Goal: Task Accomplishment & Management: Complete application form

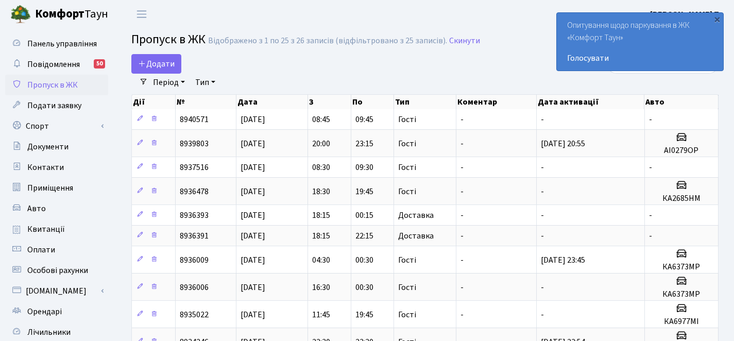
select select "25"
click at [168, 64] on span "Додати" at bounding box center [156, 63] width 37 height 11
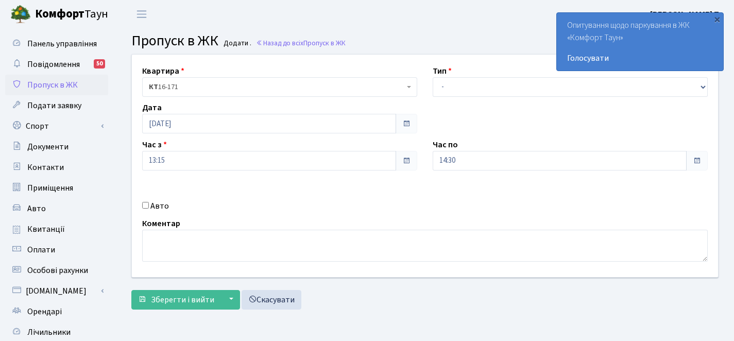
click at [143, 206] on input "Авто" at bounding box center [145, 205] width 7 height 7
checkbox input "true"
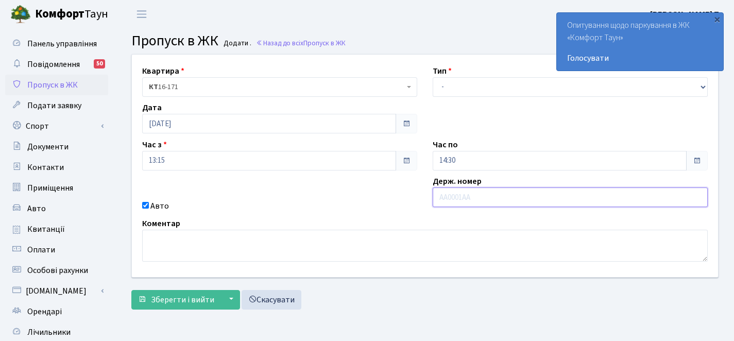
paste input "КА8099КТ"
type input "КА8099КТ"
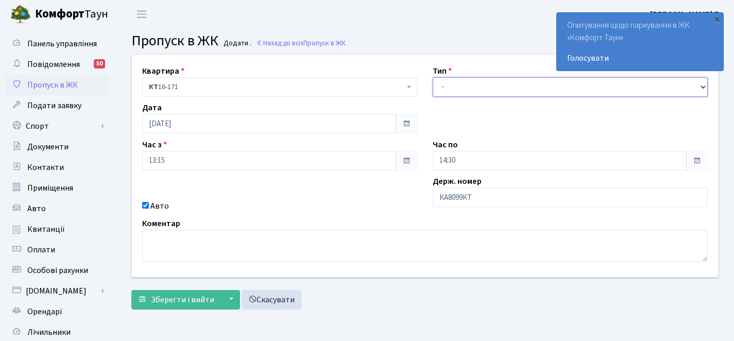
click at [453, 81] on select "- Доставка Таксі Гості Сервіс" at bounding box center [570, 87] width 275 height 20
select select "3"
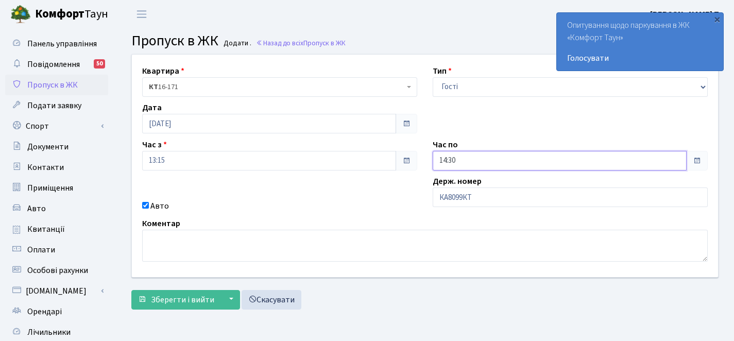
click at [467, 164] on input "14:30" at bounding box center [560, 161] width 254 height 20
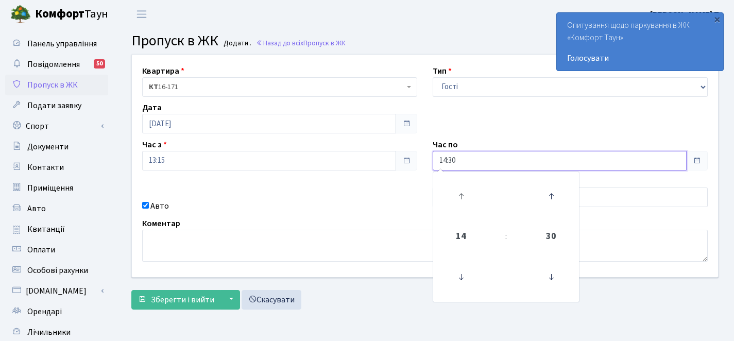
click at [446, 208] on link at bounding box center [461, 196] width 30 height 37
click at [444, 206] on td at bounding box center [461, 196] width 52 height 45
click at [448, 205] on icon at bounding box center [461, 196] width 28 height 28
click at [450, 204] on icon at bounding box center [461, 196] width 28 height 28
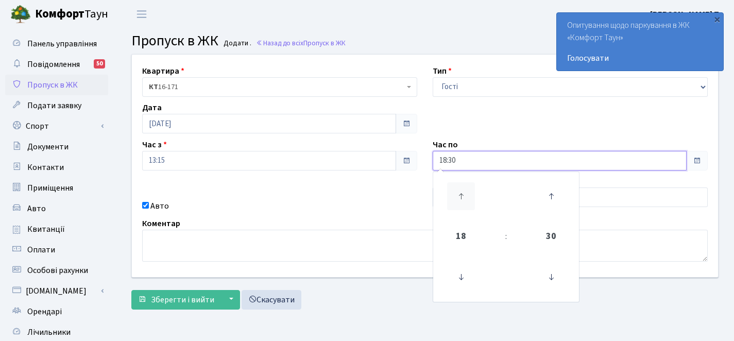
click at [450, 204] on icon at bounding box center [461, 196] width 28 height 28
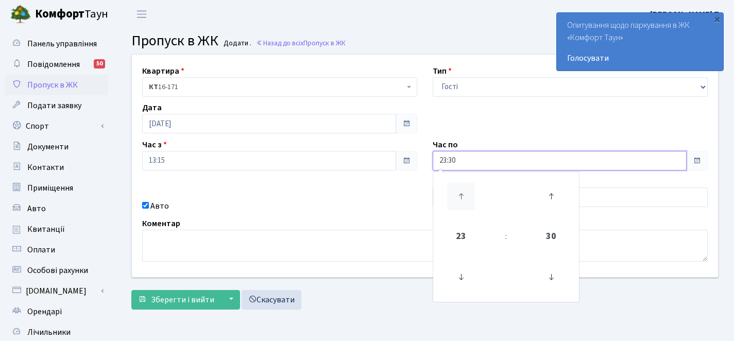
click at [450, 204] on icon at bounding box center [461, 196] width 28 height 28
click at [456, 265] on icon at bounding box center [461, 277] width 28 height 28
type input "00:30"
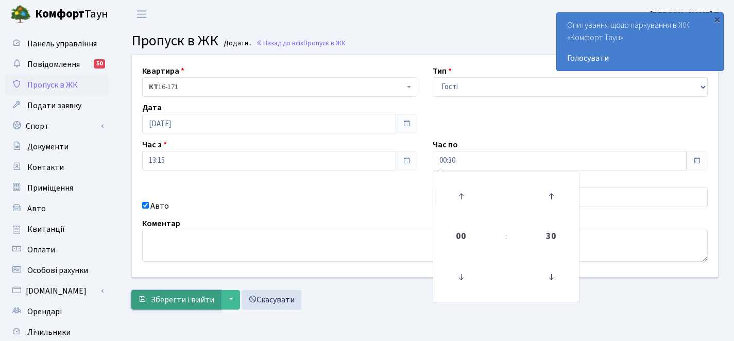
click at [214, 295] on button "Зберегти і вийти" at bounding box center [176, 300] width 90 height 20
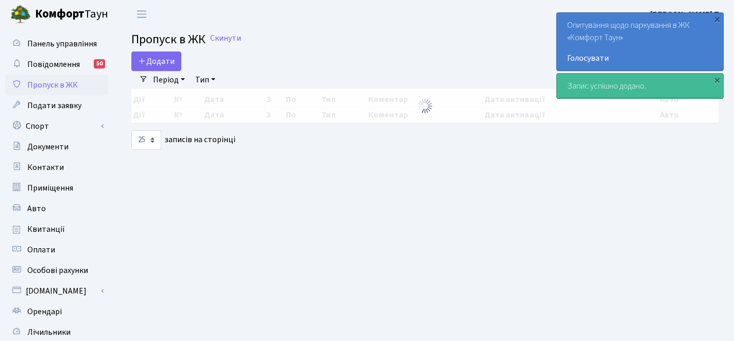
select select "25"
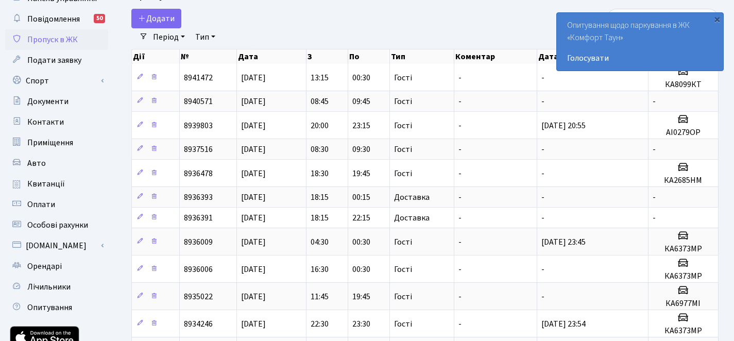
scroll to position [53, 0]
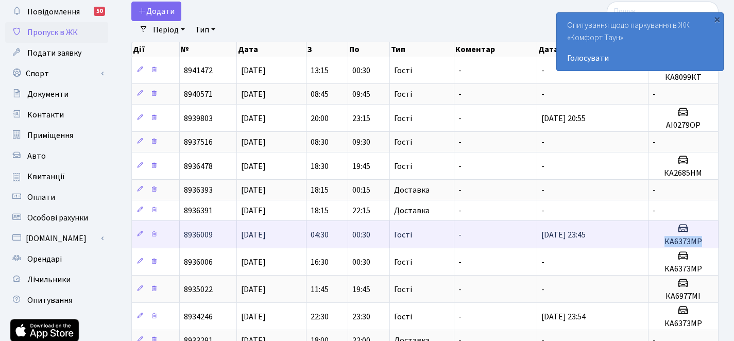
drag, startPoint x: 703, startPoint y: 238, endPoint x: 662, endPoint y: 241, distance: 40.8
click at [662, 241] on h5 "КА6373МР" at bounding box center [683, 242] width 61 height 10
copy h5 "КА6373МР"
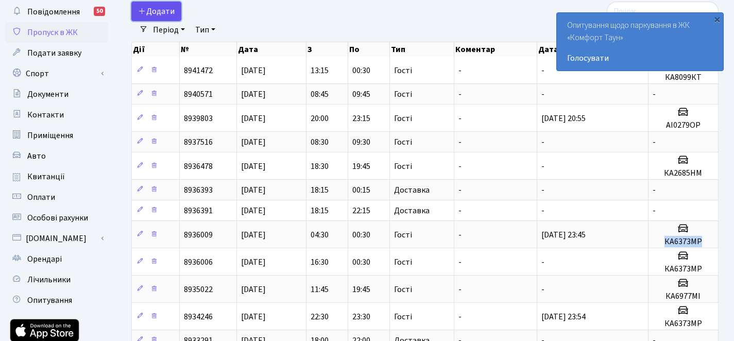
click at [155, 10] on span "Додати" at bounding box center [156, 11] width 37 height 11
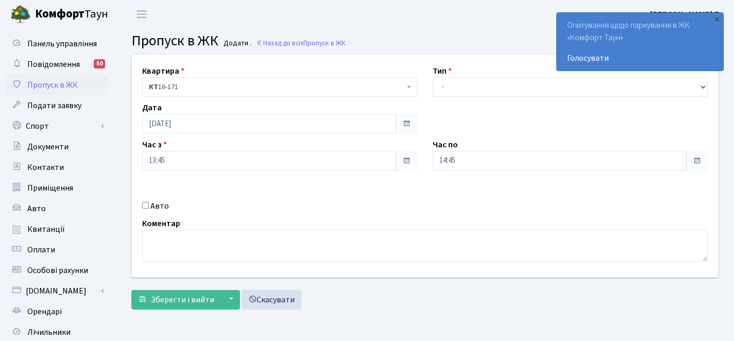
click at [143, 206] on input "Авто" at bounding box center [145, 205] width 7 height 7
checkbox input "true"
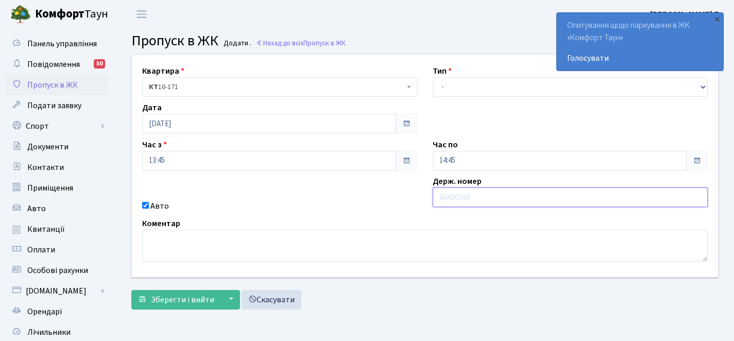
click at [451, 200] on input "text" at bounding box center [570, 198] width 275 height 20
paste input "КА6373МР"
type input "КА6373МР"
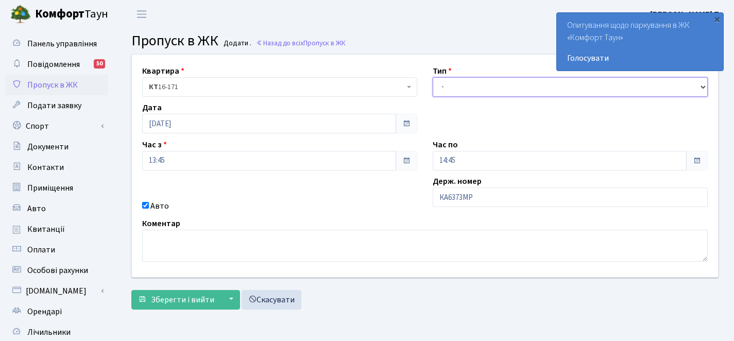
click at [472, 78] on select "- Доставка Таксі Гості Сервіс" at bounding box center [570, 87] width 275 height 20
select select "3"
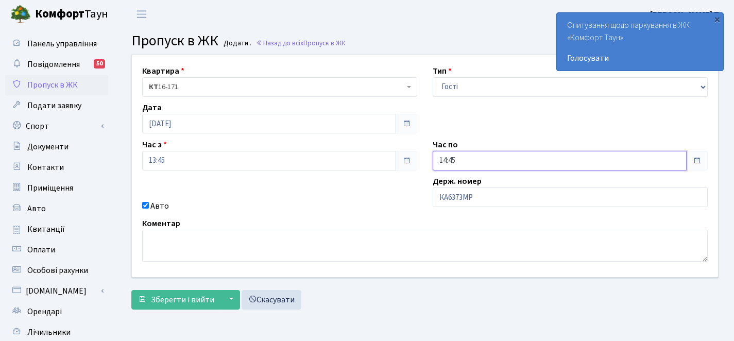
click at [464, 161] on input "14:45" at bounding box center [560, 161] width 254 height 20
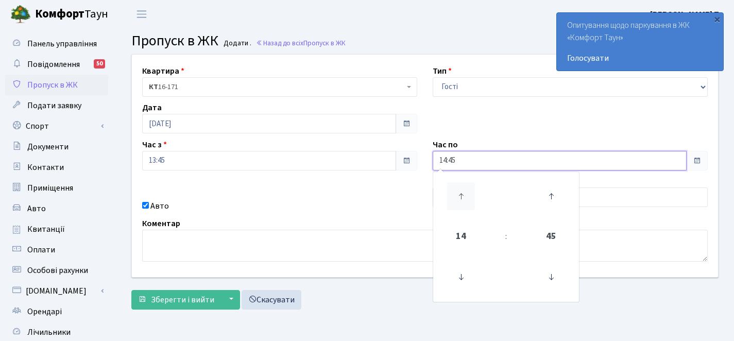
click at [455, 190] on icon at bounding box center [461, 196] width 28 height 28
click at [456, 190] on icon at bounding box center [461, 196] width 28 height 28
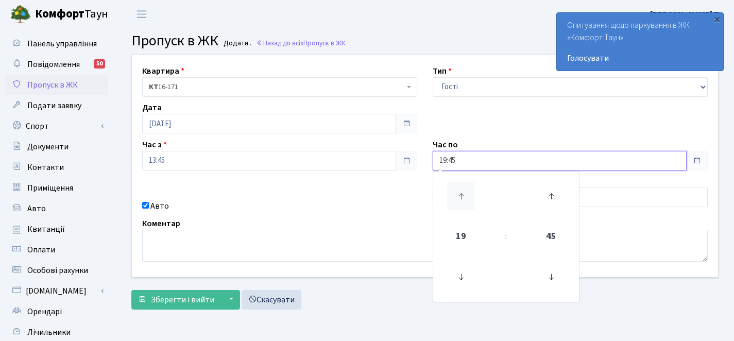
click at [456, 190] on icon at bounding box center [461, 196] width 28 height 28
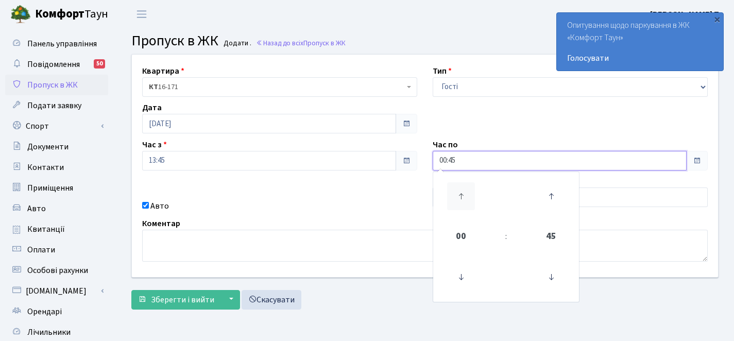
click at [456, 190] on icon at bounding box center [461, 196] width 28 height 28
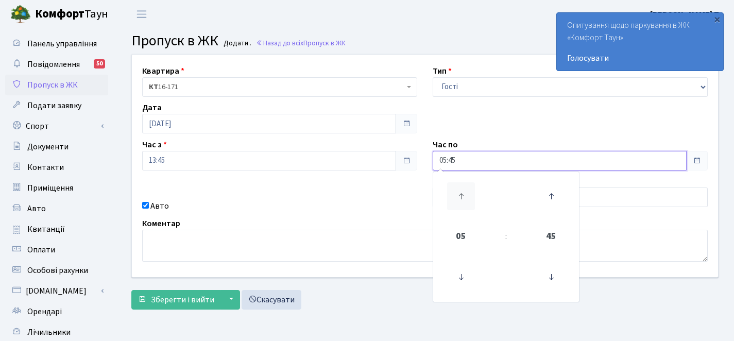
click at [456, 190] on icon at bounding box center [461, 196] width 28 height 28
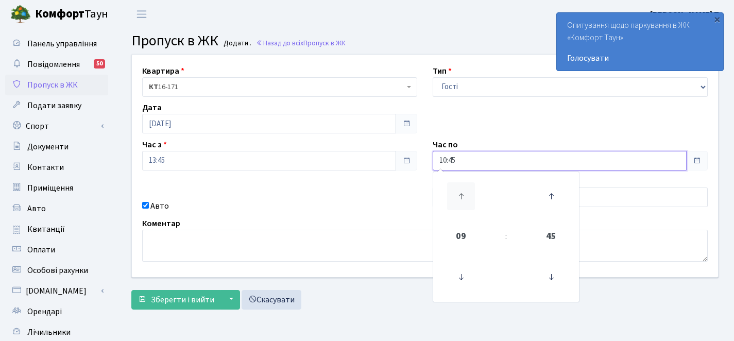
click at [456, 190] on icon at bounding box center [461, 196] width 28 height 28
type input "12:45"
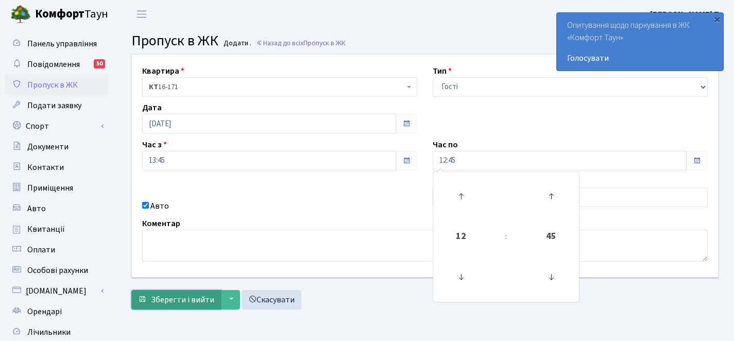
click at [210, 291] on button "Зберегти і вийти" at bounding box center [176, 300] width 90 height 20
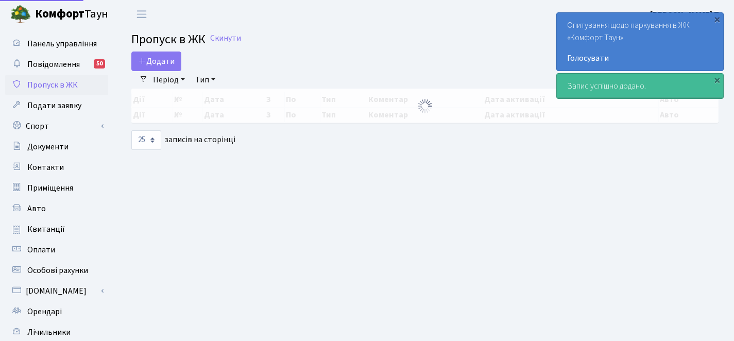
select select "25"
